Goal: Task Accomplishment & Management: Use online tool/utility

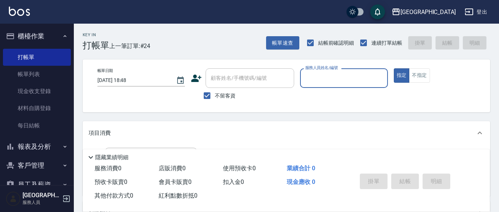
click at [344, 77] on input "服務人員姓名/編號" at bounding box center [343, 78] width 81 height 13
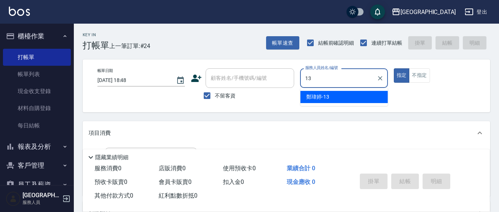
type input "13"
type button "true"
type input "[PERSON_NAME]-13"
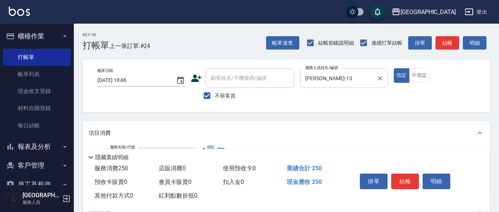
type input "洗髮(201)"
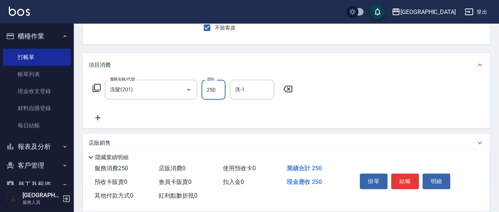
scroll to position [77, 0]
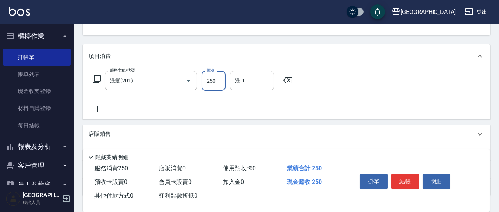
click at [252, 77] on input "洗-1" at bounding box center [252, 80] width 38 height 13
type input "[PERSON_NAME]-22"
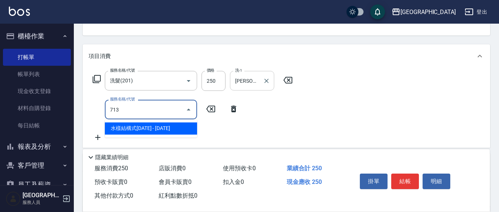
type input "水樣結構式1200(713)"
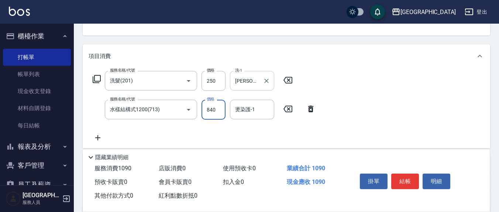
type input "840"
click at [261, 111] on input "燙染護-1" at bounding box center [252, 109] width 38 height 13
type input "[PERSON_NAME]-22"
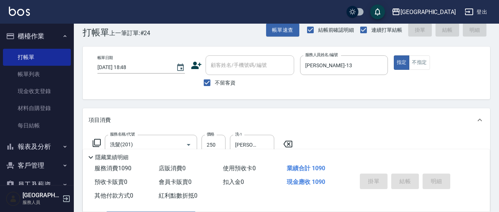
scroll to position [0, 0]
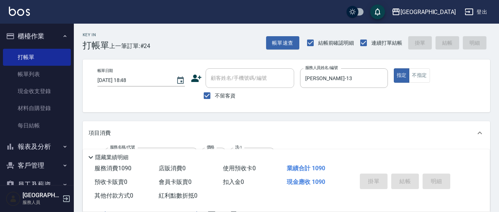
type input "[DATE] 19:34"
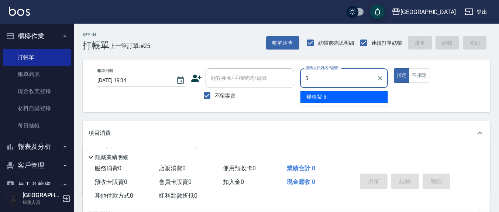
type input "[PERSON_NAME]5"
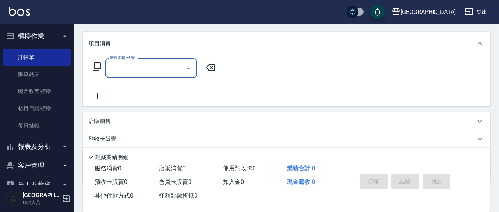
scroll to position [130, 0]
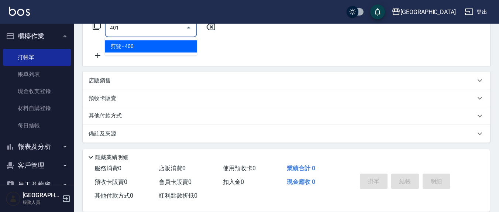
type input "剪髮(401)"
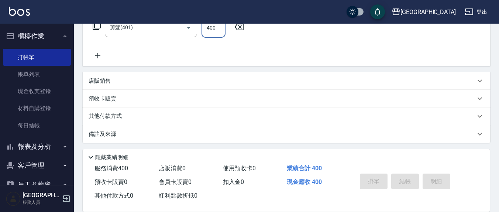
type input "[DATE] 19:35"
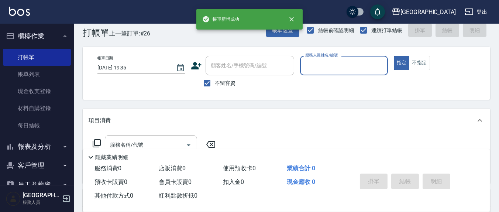
scroll to position [0, 0]
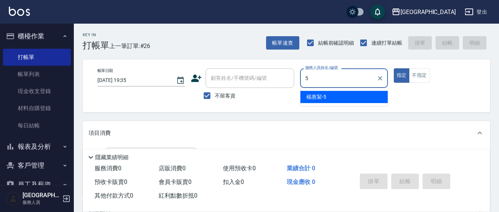
type input "[PERSON_NAME]5"
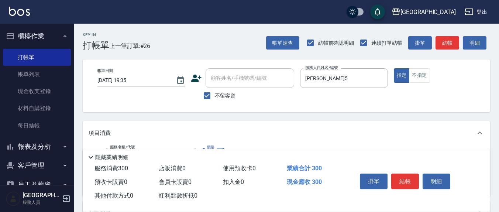
type input "歐娜洗髮精(210)"
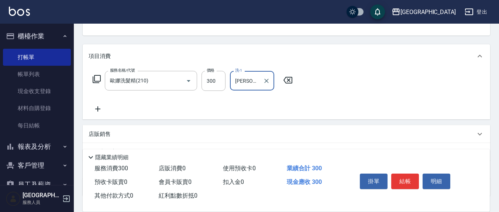
type input "[PERSON_NAME]-8"
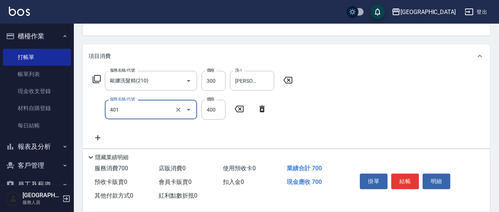
type input "剪髮(401)"
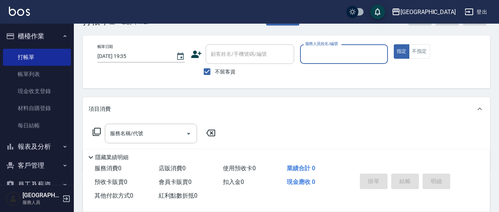
scroll to position [0, 0]
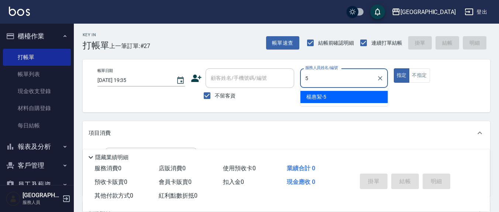
type input "[PERSON_NAME]5"
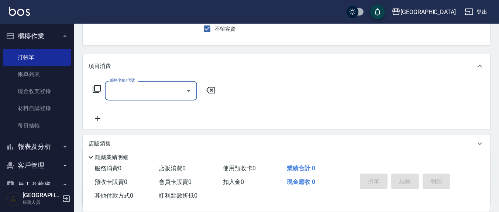
scroll to position [77, 0]
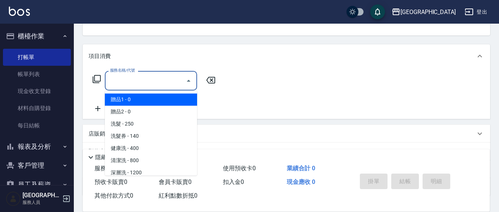
click at [148, 83] on input "服務名稱/代號" at bounding box center [145, 80] width 75 height 13
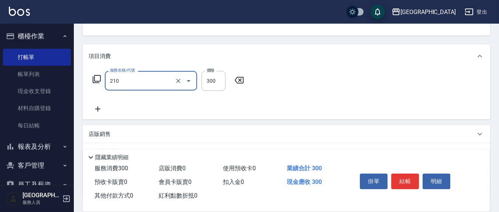
type input "歐娜洗髮精(210)"
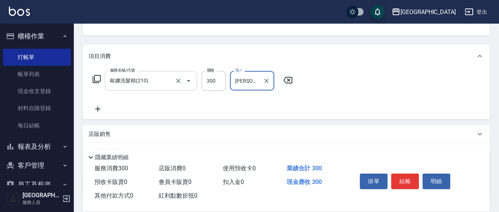
type input "[PERSON_NAME]-8"
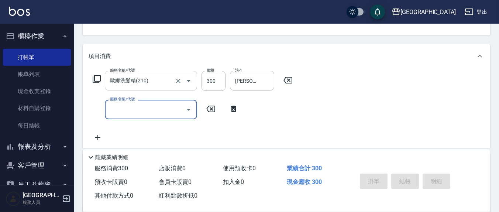
type input "[DATE] 19:36"
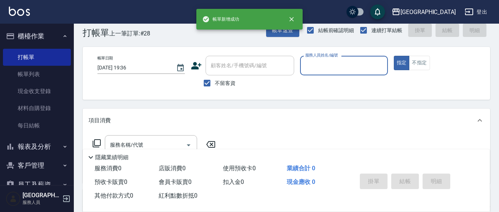
scroll to position [0, 0]
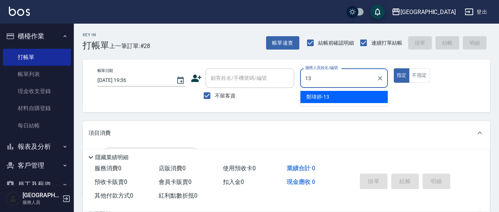
type input "[PERSON_NAME]-13"
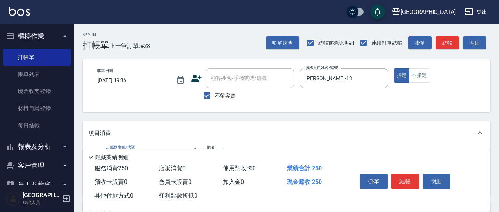
type input "洗髮(201)"
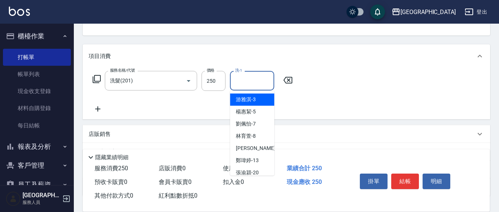
click at [245, 86] on input "洗-1" at bounding box center [252, 80] width 38 height 13
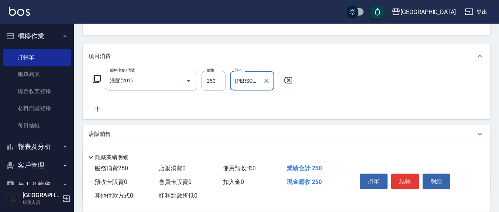
type input "[PERSON_NAME]-21"
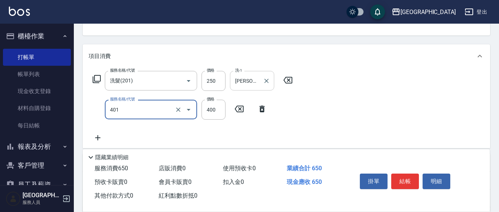
type input "剪髮(401)"
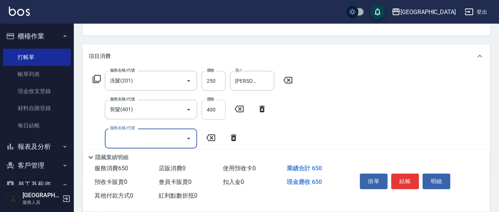
click at [220, 113] on input "400" at bounding box center [213, 110] width 24 height 20
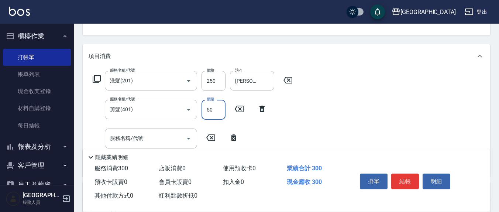
type input "50"
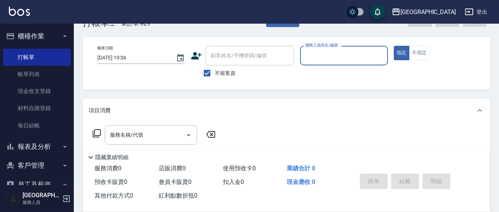
scroll to position [0, 0]
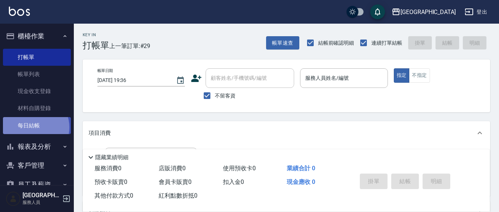
click at [34, 127] on link "每日結帳" at bounding box center [37, 125] width 68 height 17
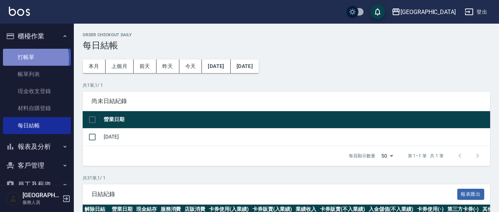
click at [29, 58] on link "打帳單" at bounding box center [37, 57] width 68 height 17
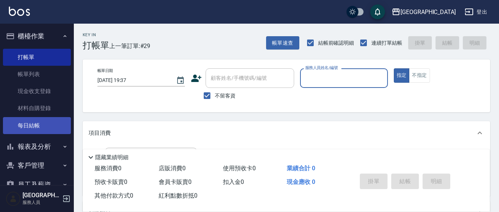
click at [44, 126] on link "每日結帳" at bounding box center [37, 125] width 68 height 17
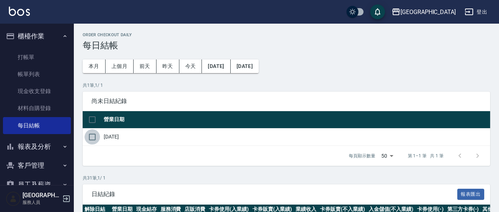
click at [93, 139] on input "checkbox" at bounding box center [91, 136] width 15 height 15
checkbox input "true"
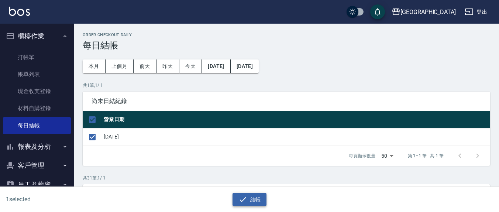
click at [256, 199] on button "結帳" at bounding box center [249, 200] width 34 height 14
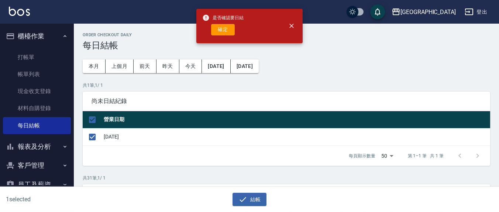
drag, startPoint x: 220, startPoint y: 35, endPoint x: 215, endPoint y: 15, distance: 20.8
click at [220, 35] on div "是否確認要日結 確定" at bounding box center [222, 26] width 41 height 30
click at [223, 31] on button "確定" at bounding box center [223, 29] width 24 height 11
checkbox input "false"
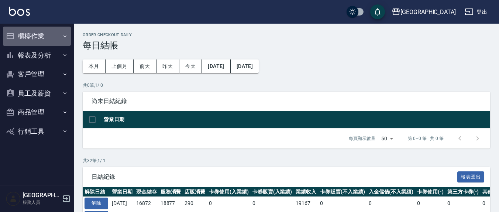
click at [24, 34] on button "櫃檯作業" at bounding box center [37, 36] width 68 height 19
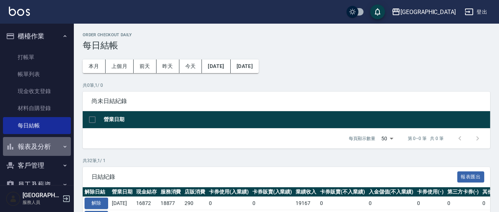
click at [49, 148] on button "報表及分析" at bounding box center [37, 146] width 68 height 19
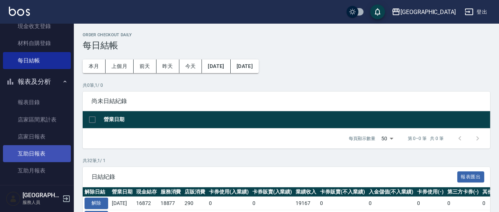
scroll to position [77, 0]
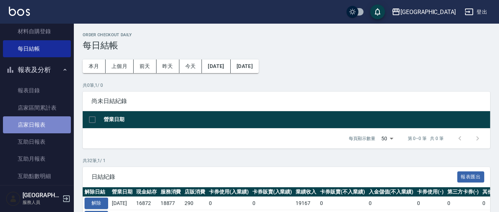
click at [52, 126] on link "店家日報表" at bounding box center [37, 124] width 68 height 17
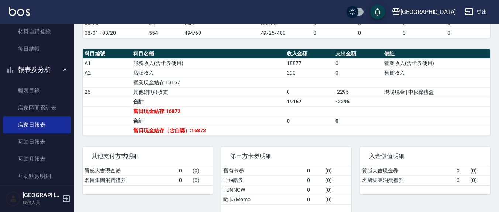
scroll to position [231, 0]
